Goal: Navigation & Orientation: Find specific page/section

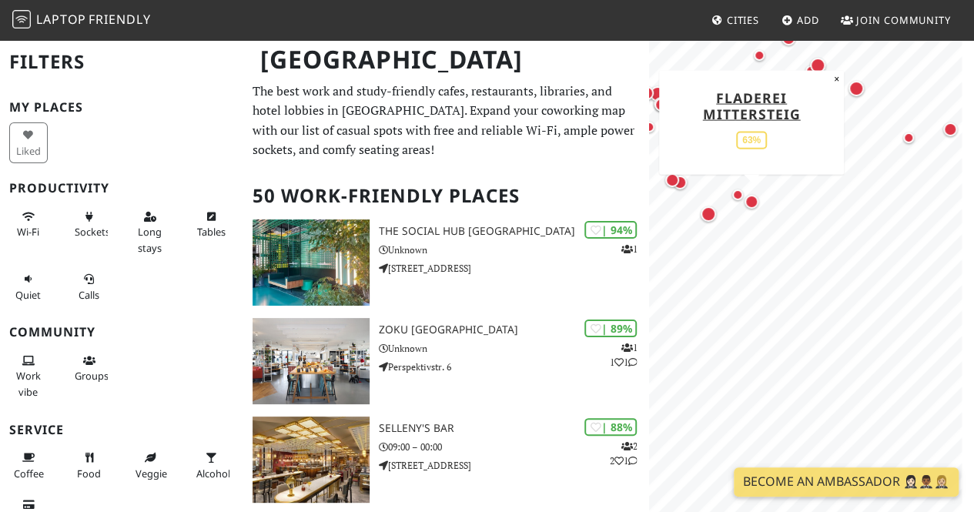
click at [750, 199] on div "Map marker" at bounding box center [751, 202] width 14 height 14
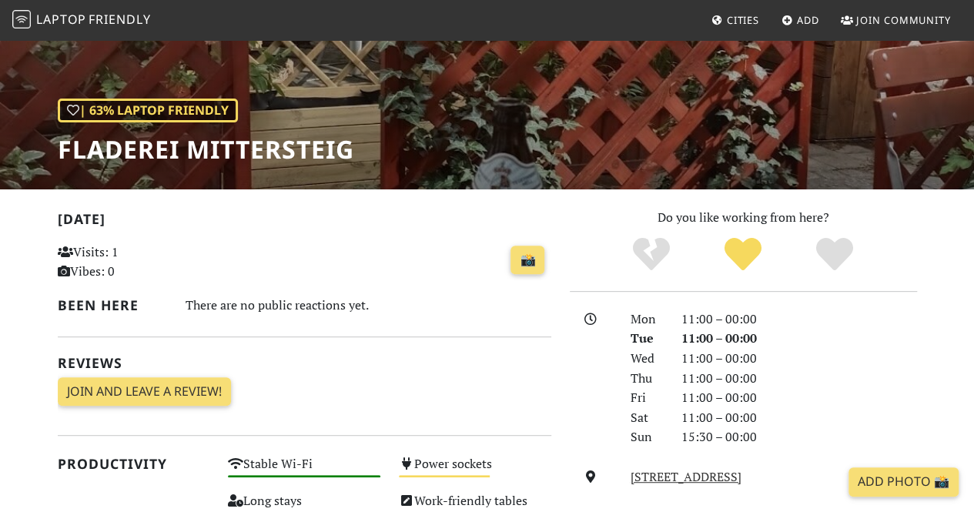
scroll to position [77, 0]
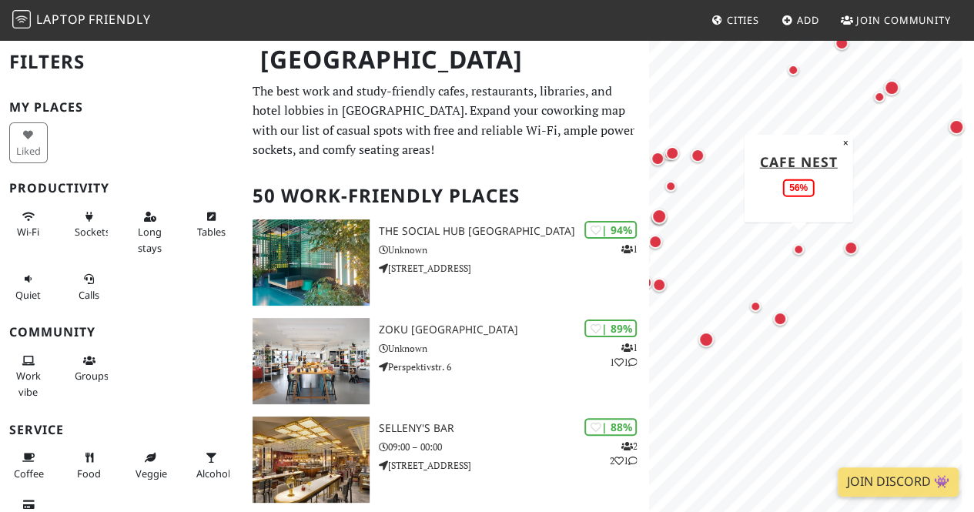
click at [798, 249] on div "Map marker" at bounding box center [798, 249] width 11 height 11
